Goal: Task Accomplishment & Management: Manage account settings

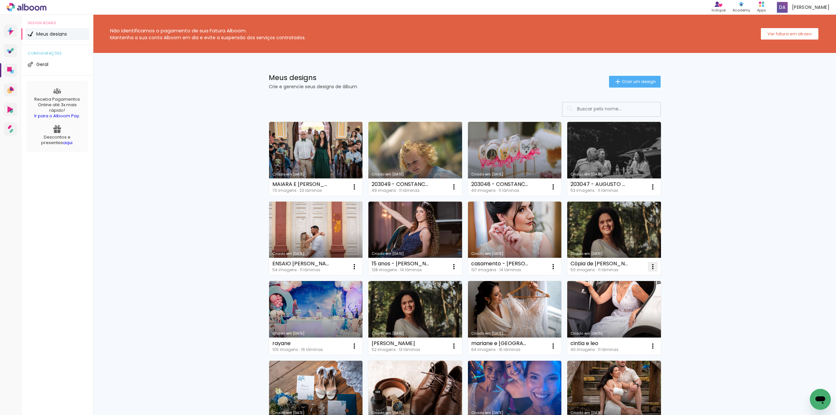
click at [649, 267] on iron-icon at bounding box center [653, 266] width 8 height 8
click at [618, 310] on span "Excluir" at bounding box center [613, 310] width 14 height 5
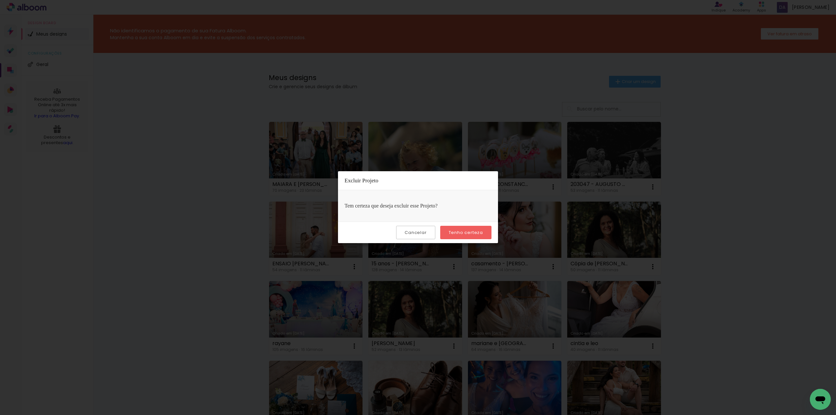
click at [0, 0] on slot "Tenho certeza" at bounding box center [0, 0] width 0 height 0
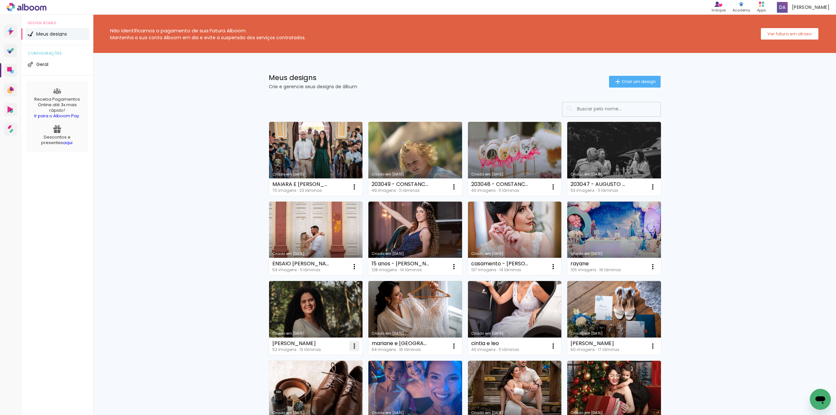
click at [350, 348] on iron-icon at bounding box center [354, 346] width 8 height 8
click at [318, 390] on span "Excluir" at bounding box center [314, 389] width 14 height 5
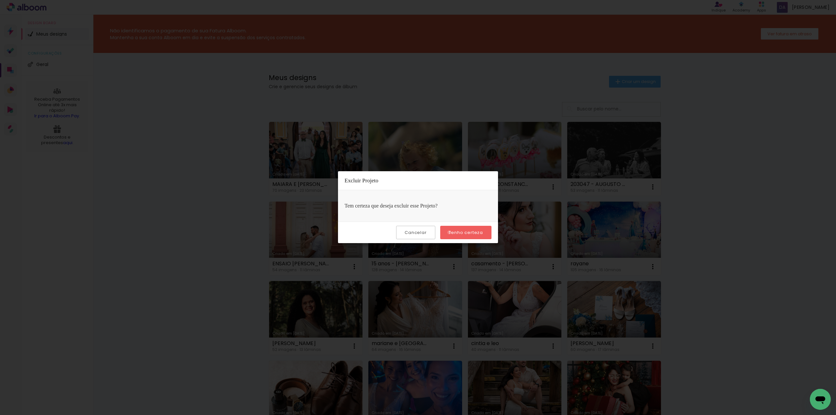
click at [0, 0] on slot "Tenho certeza" at bounding box center [0, 0] width 0 height 0
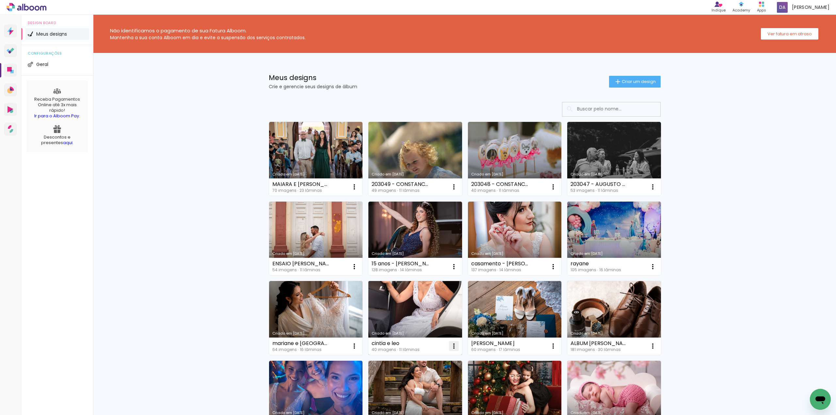
click at [450, 346] on iron-icon at bounding box center [454, 346] width 8 height 8
click at [422, 392] on paper-item "Excluir" at bounding box center [425, 389] width 64 height 13
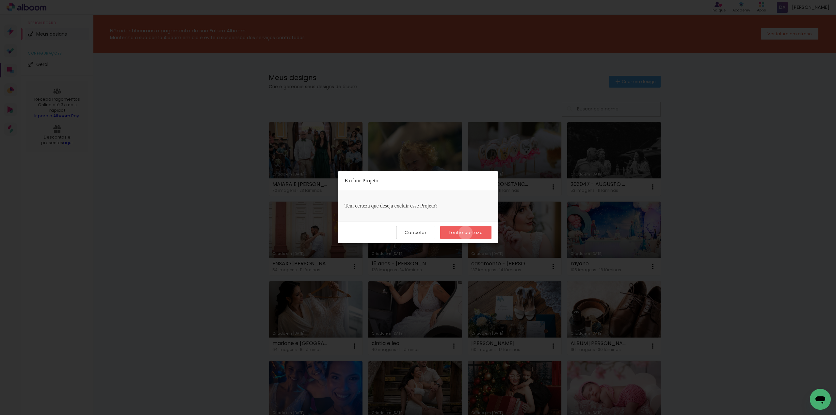
click at [0, 0] on slot "Tenho certeza" at bounding box center [0, 0] width 0 height 0
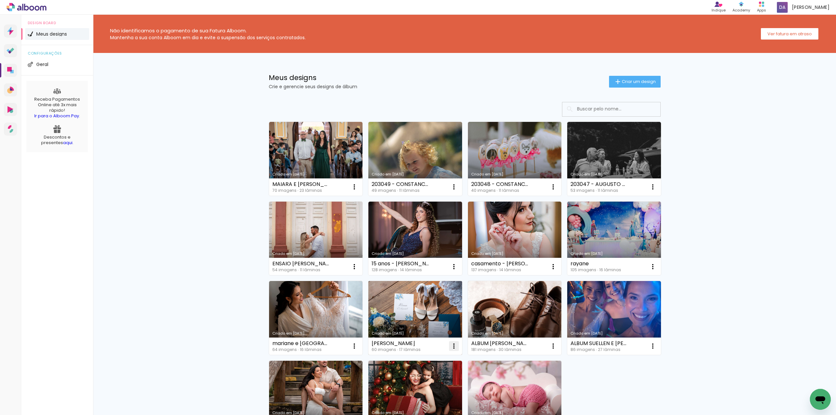
click at [452, 345] on iron-icon at bounding box center [454, 346] width 8 height 8
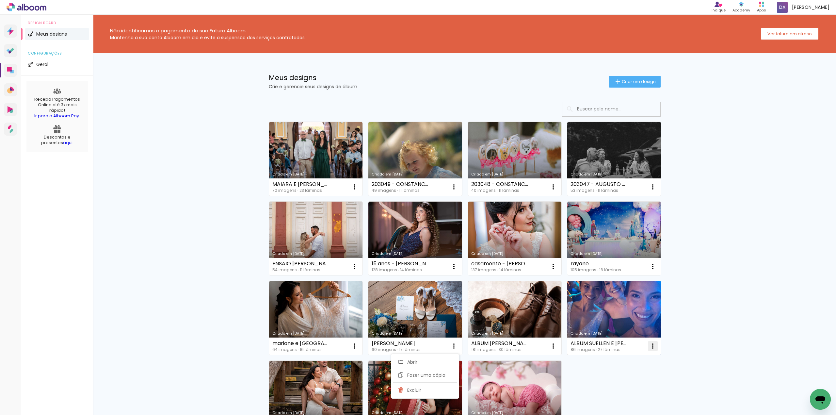
click at [650, 344] on iron-icon at bounding box center [653, 346] width 8 height 8
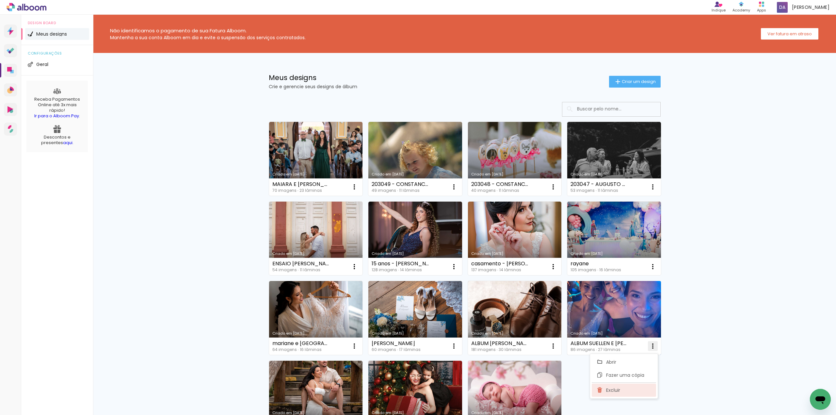
click at [610, 392] on span "Excluir" at bounding box center [613, 389] width 14 height 5
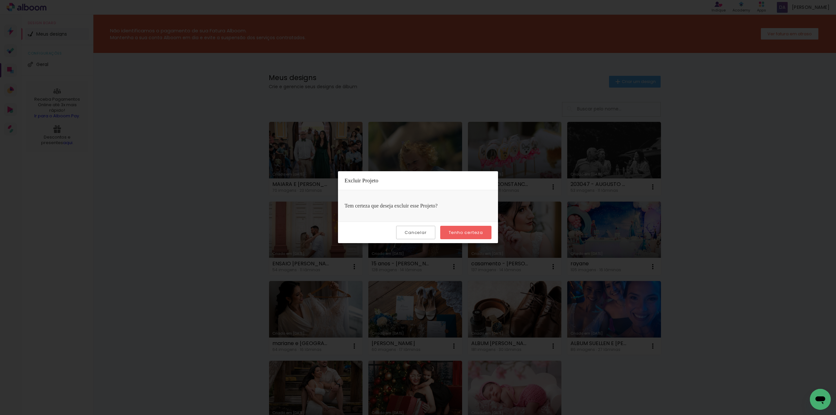
click at [0, 0] on slot "Tenho certeza" at bounding box center [0, 0] width 0 height 0
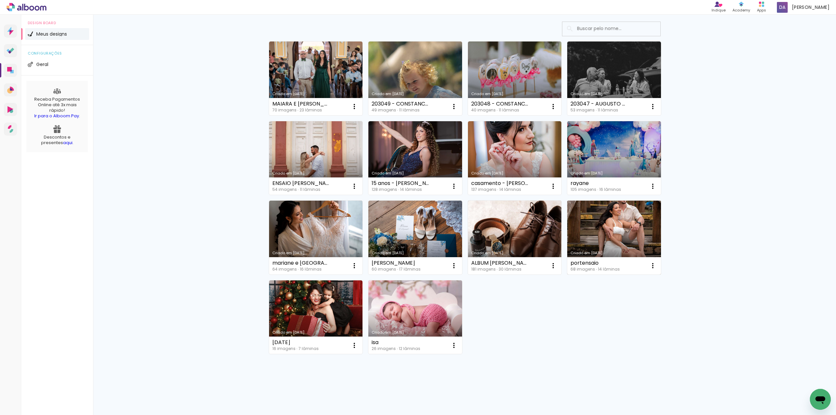
scroll to position [37, 0]
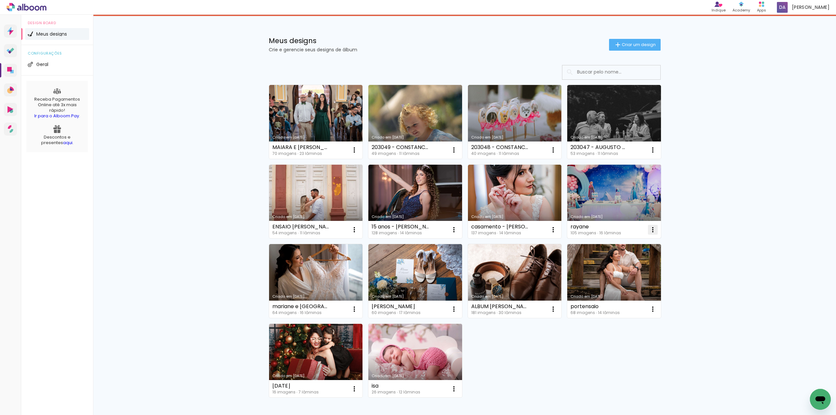
click at [652, 230] on iron-icon at bounding box center [653, 230] width 8 height 8
click at [614, 276] on paper-item "Excluir" at bounding box center [623, 273] width 64 height 13
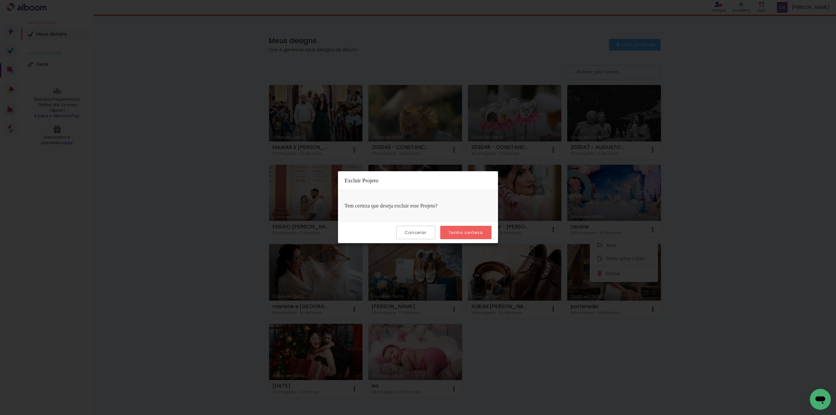
click at [0, 0] on slot "Tenho certeza" at bounding box center [0, 0] width 0 height 0
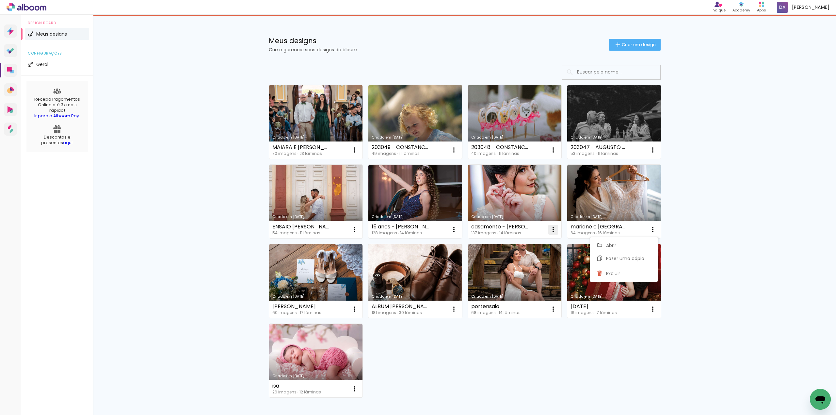
click at [550, 229] on iron-icon at bounding box center [553, 230] width 8 height 8
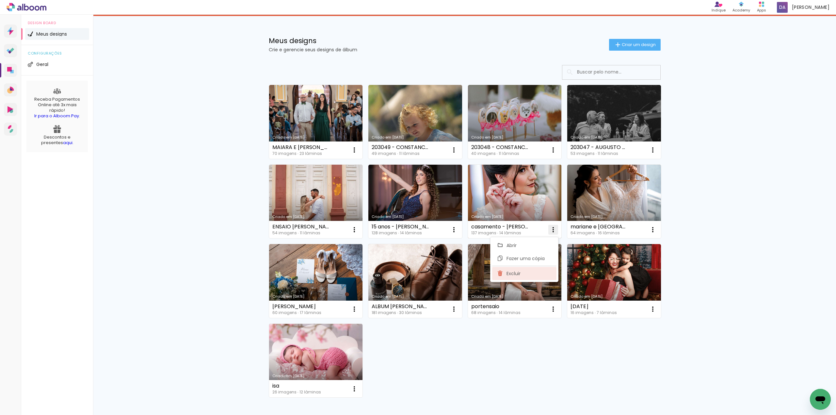
click at [519, 274] on span "Excluir" at bounding box center [513, 273] width 14 height 5
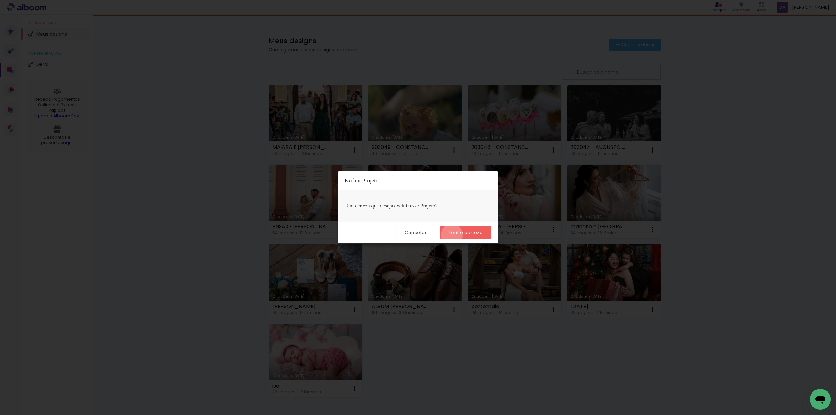
click at [0, 0] on slot "Tenho certeza" at bounding box center [0, 0] width 0 height 0
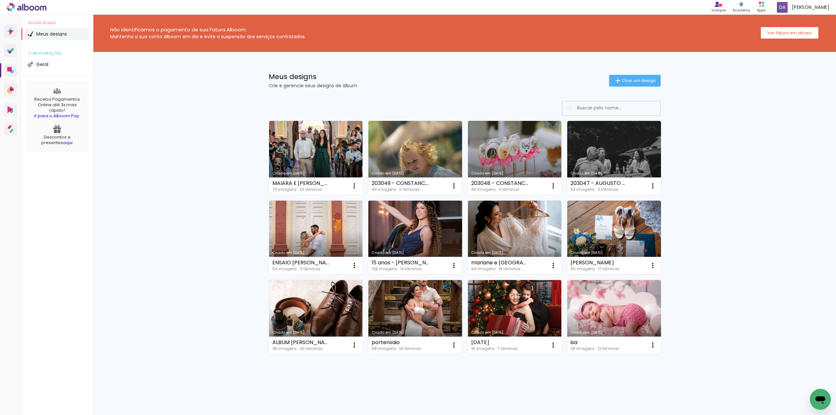
scroll to position [1, 0]
click at [452, 263] on iron-icon at bounding box center [454, 265] width 8 height 8
click at [414, 311] on span "Excluir" at bounding box center [414, 308] width 14 height 5
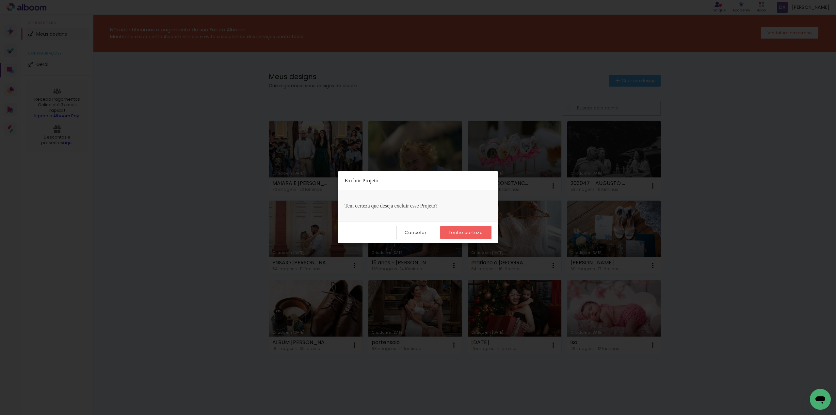
click at [456, 237] on paper-button "Tenho certeza" at bounding box center [465, 232] width 51 height 13
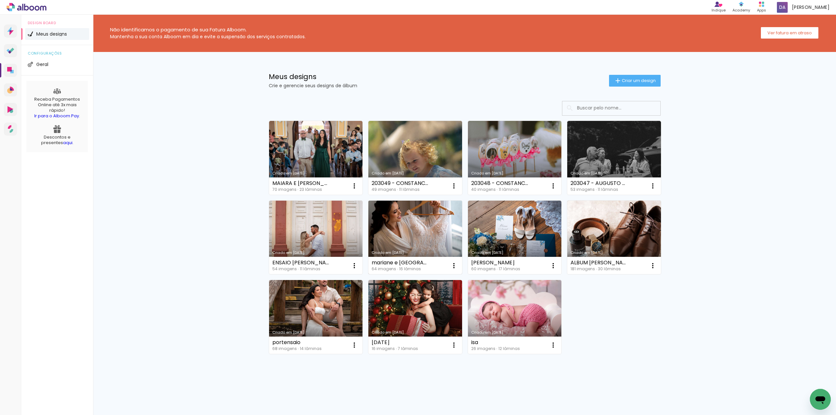
click at [392, 234] on link "Criado em [DATE]" at bounding box center [415, 237] width 94 height 74
click at [0, 0] on neon-animated-pages "Confirmar Cancelar" at bounding box center [0, 0] width 0 height 0
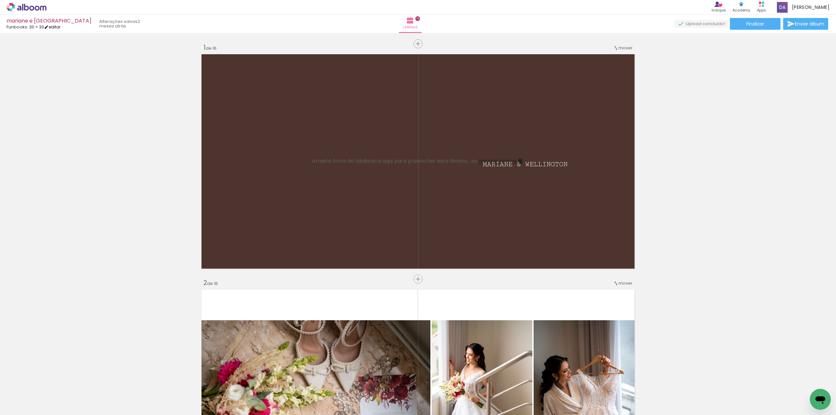
click at [55, 26] on link "editar" at bounding box center [52, 27] width 16 height 6
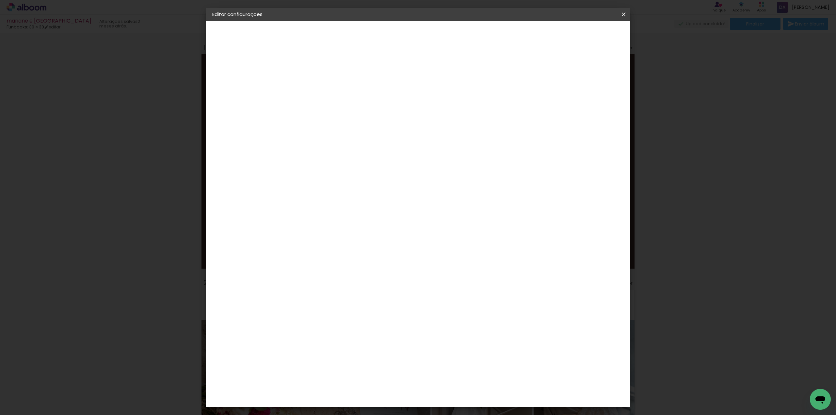
click at [322, 60] on div "mm Mostrar sangria 30.5 cm Largura da página 30.5 cm Altura 61 cm Largura da lâ…" at bounding box center [444, 48] width 307 height 55
